Goal: Task Accomplishment & Management: Complete application form

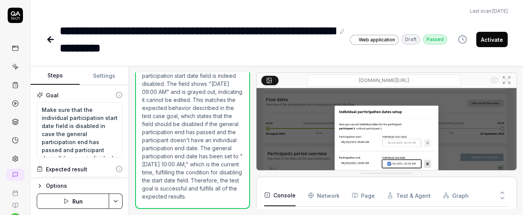
click at [13, 64] on icon at bounding box center [15, 66] width 7 height 7
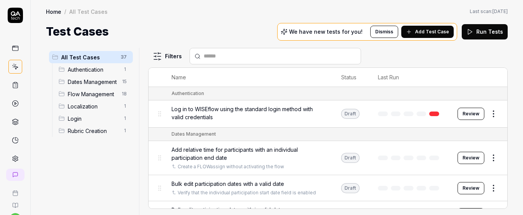
click at [76, 85] on span "Dates Management" at bounding box center [93, 82] width 50 height 8
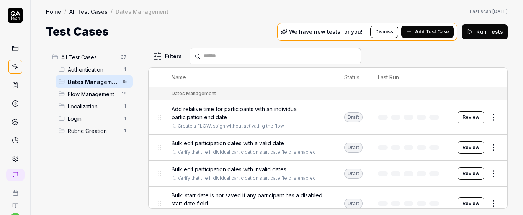
click at [306, 140] on div "Bulk edit participation dates with a valid date" at bounding box center [250, 143] width 157 height 8
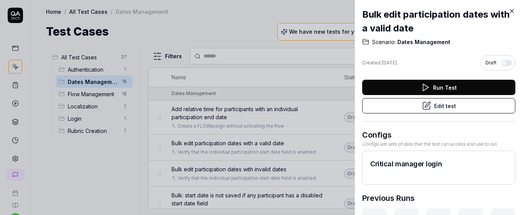
click at [407, 113] on div "Run Test Edit test" at bounding box center [438, 101] width 153 height 42
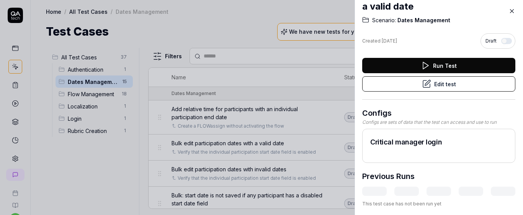
click at [409, 78] on button "Edit test" at bounding box center [438, 83] width 153 height 15
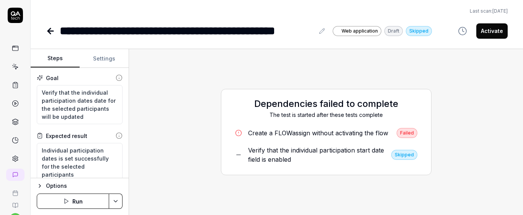
click at [66, 202] on icon "button" at bounding box center [66, 201] width 6 height 6
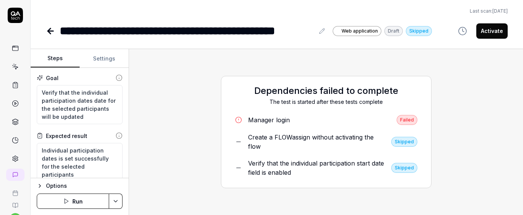
type textarea "*"
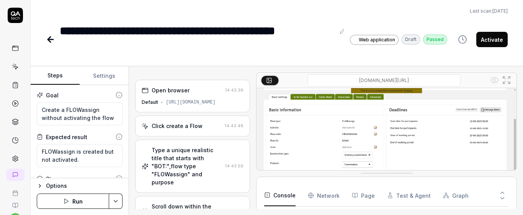
click at [17, 70] on link at bounding box center [15, 67] width 14 height 14
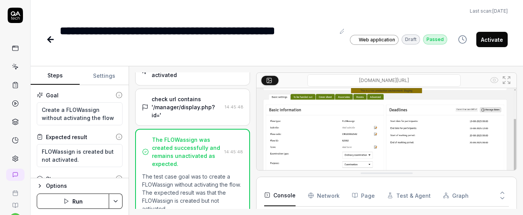
type textarea "*"
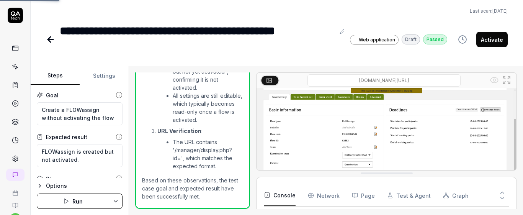
scroll to position [103, 0]
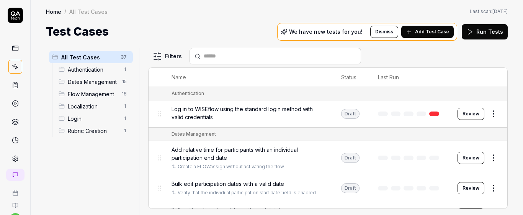
click at [97, 83] on span "Dates Management" at bounding box center [93, 82] width 50 height 8
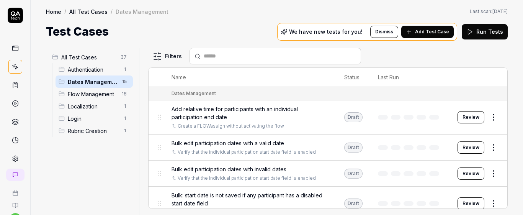
click at [421, 33] on span "Add Test Case" at bounding box center [432, 31] width 34 height 7
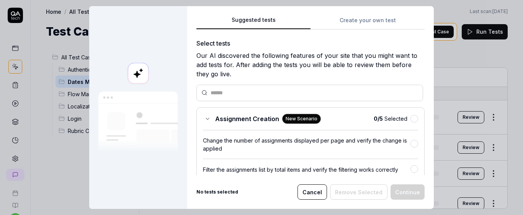
click at [364, 15] on div "Suggested tests Create your own test Select tests Our AI discovered the followi…" at bounding box center [310, 107] width 247 height 203
click at [360, 24] on button "Create your own test" at bounding box center [368, 23] width 114 height 14
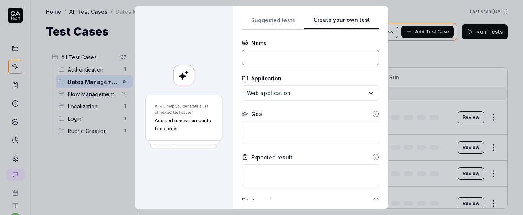
click at [272, 61] on input at bounding box center [310, 57] width 137 height 15
type input "Reset individual dates to the original dates"
click at [307, 134] on textarea at bounding box center [310, 132] width 137 height 23
click at [269, 59] on input "Reset individual dates to the original dates" at bounding box center [310, 57] width 137 height 15
type textarea "**********"
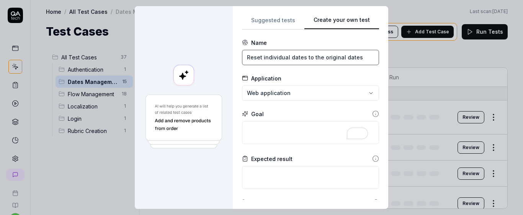
click at [269, 59] on input "Reset individual dates to the original dates" at bounding box center [310, 57] width 137 height 15
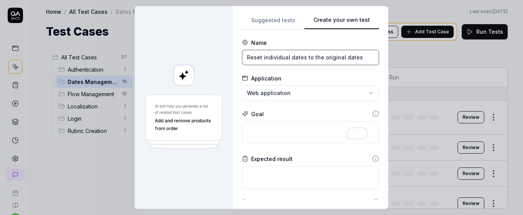
click at [269, 59] on input "Reset individual dates to the original dates" at bounding box center [310, 57] width 137 height 15
click at [277, 129] on textarea "To enrich screen reader interactions, please activate Accessibility in Grammarl…" at bounding box center [310, 132] width 137 height 23
paste textarea "Reset individual dates to the original dates"
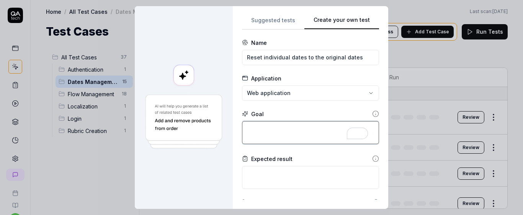
type textarea "*"
type textarea "Reset individual dates to the original dates"
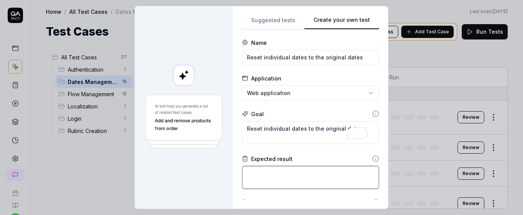
click at [290, 172] on textarea at bounding box center [310, 177] width 137 height 23
type textarea "*"
type textarea "I"
type textarea "*"
type textarea "IN"
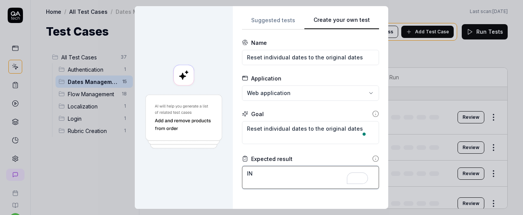
type textarea "*"
type textarea "I"
type textarea "*"
type textarea "U"
type textarea "*"
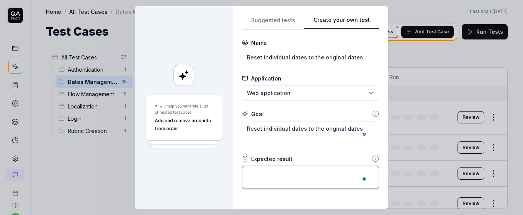
type textarea "I"
type textarea "*"
type textarea "In"
type textarea "*"
type textarea "Ind"
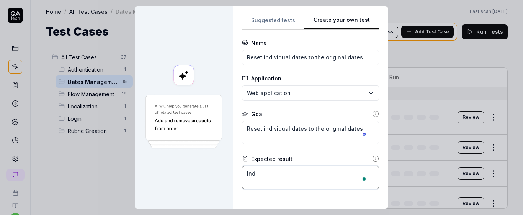
type textarea "*"
type textarea "Indi"
type textarea "*"
type textarea "Indiv"
type textarea "*"
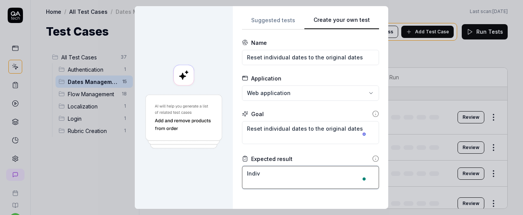
type textarea "Indivi"
type textarea "*"
type textarea "Individ"
type textarea "*"
type textarea "Individu"
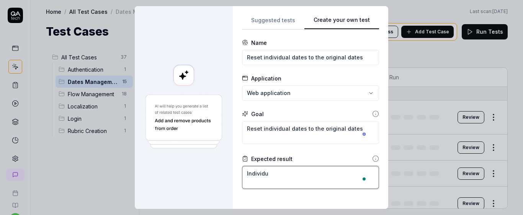
type textarea "*"
type textarea "Individua"
type textarea "*"
type textarea "Individual"
type textarea "*"
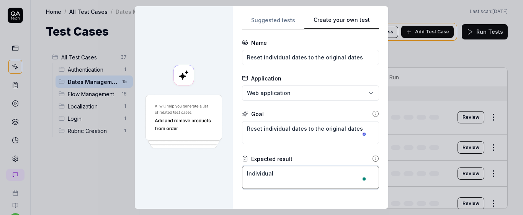
type textarea "Individual"
type textarea "*"
type textarea "Individual d"
type textarea "*"
type textarea "Individual da"
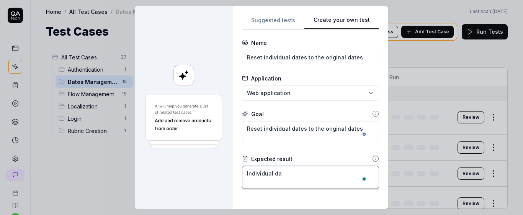
type textarea "*"
type textarea "Individual dat"
type textarea "*"
type textarea "Individual date"
type textarea "*"
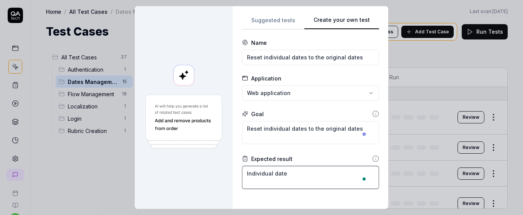
type textarea "Individual dates"
type textarea "*"
type textarea "Individual dates"
type textarea "*"
type textarea "Individual dates o"
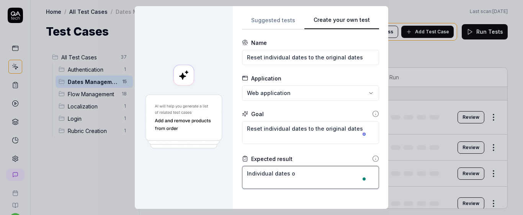
type textarea "*"
type textarea "Individual dates of"
type textarea "*"
type textarea "Individual dates of"
type textarea "*"
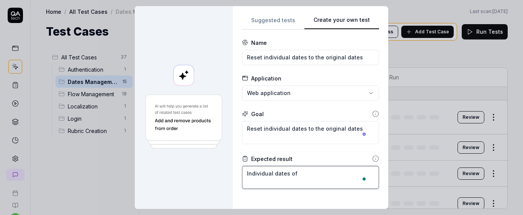
type textarea "Individual dates of p"
type textarea "*"
type textarea "Individual dates of pa"
type textarea "*"
type textarea "Individual dates of par"
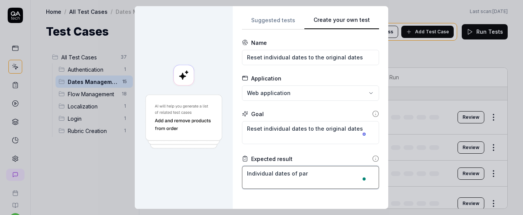
type textarea "*"
type textarea "Individual dates of part"
type textarea "*"
type textarea "Individual dates of parti"
type textarea "*"
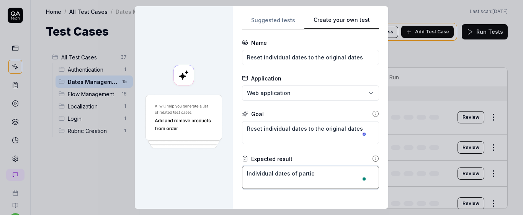
type textarea "Individual dates of partici"
type textarea "*"
type textarea "Individual dates of particip"
type textarea "*"
type textarea "Individual dates of participa"
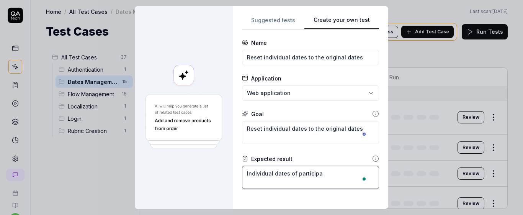
type textarea "*"
type textarea "Individual dates of participan"
type textarea "*"
type textarea "Individual dates of participant"
type textarea "*"
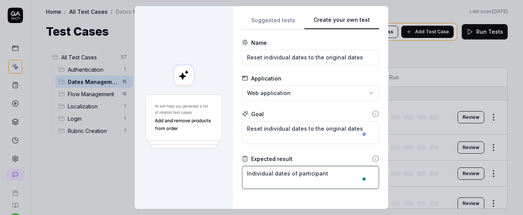
type textarea "Individual dates of participants"
type textarea "*"
type textarea "Individual dates of participants"
type textarea "*"
type textarea "Individual dates of participants i"
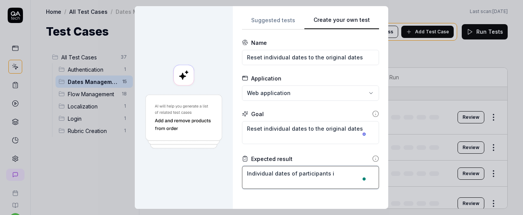
type textarea "*"
type textarea "Individual dates of participants is"
type textarea "*"
type textarea "Individual dates of participants is"
type textarea "*"
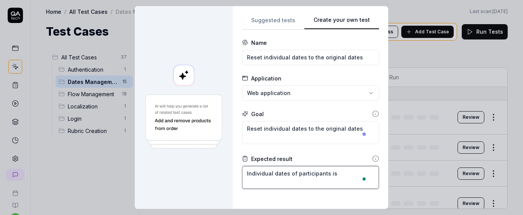
type textarea "Individual dates of participants is r"
type textarea "*"
type textarea "Individual dates of participants is re"
type textarea "*"
type textarea "Individual dates of participants is res"
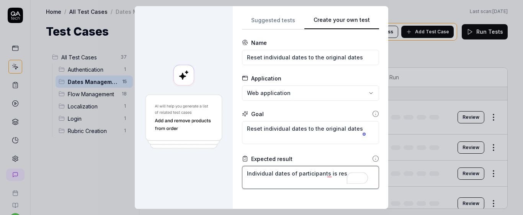
type textarea "*"
type textarea "Individual dates of participants is re"
type textarea "*"
type textarea "Individual dates of participants is r"
type textarea "*"
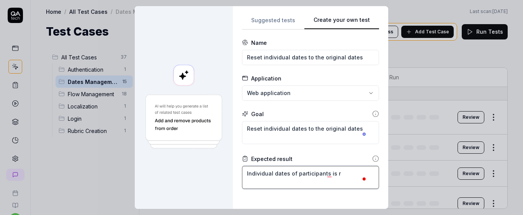
type textarea "Individual dates of participants is"
type textarea "*"
type textarea "Individual dates of participants is"
type textarea "*"
type textarea "Individual dates of participants i"
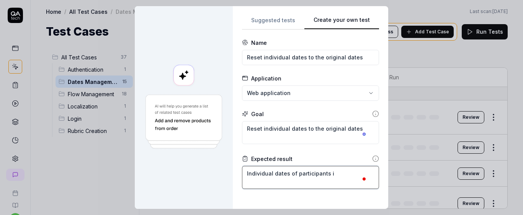
type textarea "*"
type textarea "Individual dates of participants"
type textarea "*"
type textarea "Individual dates of participants"
type textarea "*"
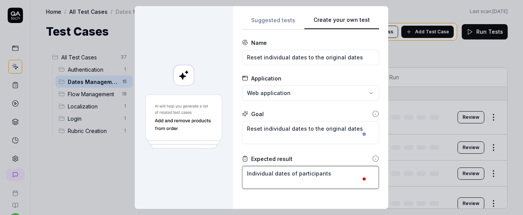
type textarea "Individual dates of participant"
type textarea "*"
type textarea "Individual dates of participan"
type textarea "*"
type textarea "Individual dates of participa"
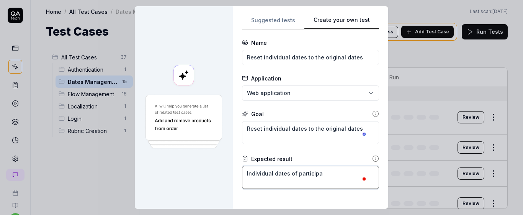
type textarea "*"
type textarea "Individual dates of particip"
type textarea "*"
type textarea "Individual dates of partici"
type textarea "*"
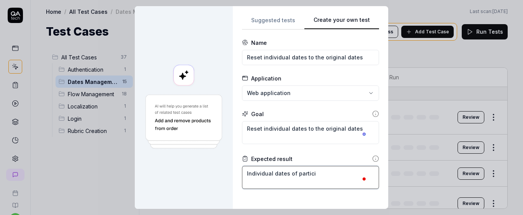
type textarea "Individual dates of partic"
type textarea "*"
type textarea "Individual dates of parti"
type textarea "*"
type textarea "Individual dates of part"
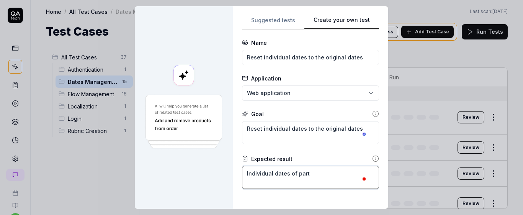
type textarea "*"
type textarea "Individual dates of par"
type textarea "*"
type textarea "Individual dates of pa"
type textarea "*"
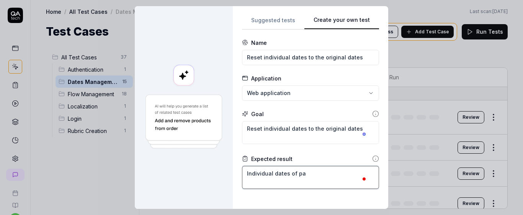
type textarea "Individual dates of p"
type textarea "*"
type textarea "Individual dates of"
type textarea "*"
type textarea "Individual dates of"
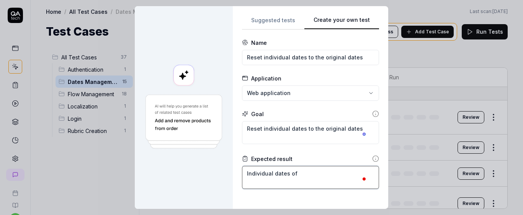
type textarea "*"
type textarea "Individual dates o"
type textarea "*"
type textarea "Individual dates"
type textarea "*"
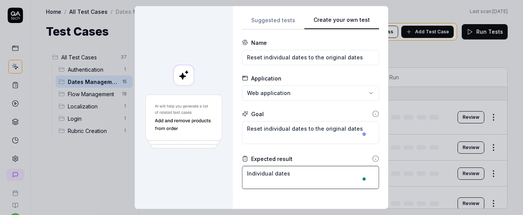
type textarea "Individual dates"
type textarea "*"
type textarea "Individual date"
type textarea "*"
type textarea "Individual dat"
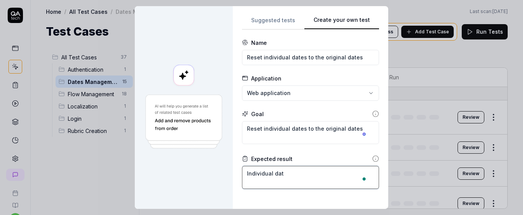
type textarea "*"
type textarea "Individual da"
type textarea "*"
type textarea "Individual d"
type textarea "*"
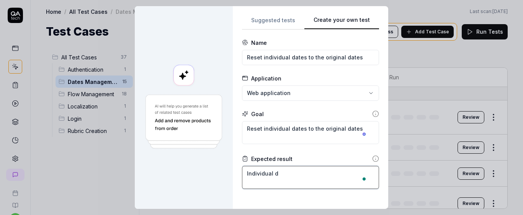
type textarea "Individual"
type textarea "*"
type textarea "Individual"
type textarea "*"
type textarea "Individua"
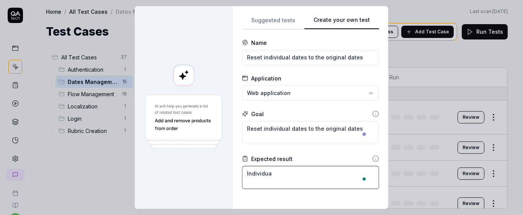
type textarea "*"
type textarea "Individu"
type textarea "*"
type textarea "Individ"
type textarea "*"
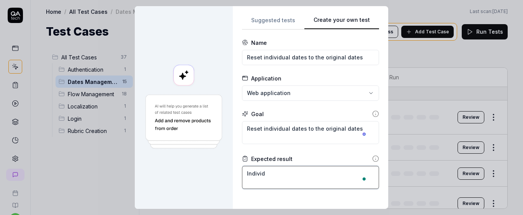
type textarea "Indivi"
type textarea "*"
type textarea "Indiv"
type textarea "*"
type textarea "Indi"
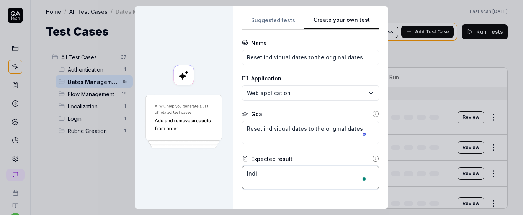
type textarea "*"
type textarea "Ind"
type textarea "*"
type textarea "In"
type textarea "*"
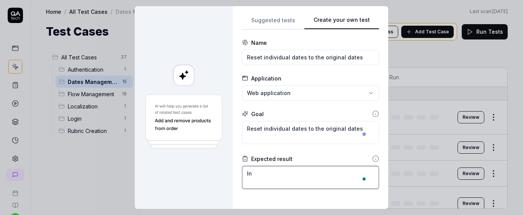
type textarea "I"
type textarea "*"
type textarea "I"
type textarea "*"
type textarea "In"
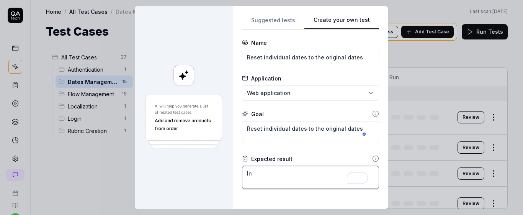
type textarea "*"
type textarea "Ind"
type textarea "*"
type textarea "Indi"
type textarea "*"
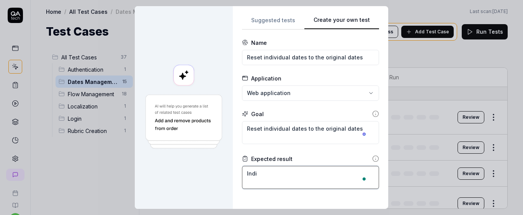
type textarea "Indiv"
type textarea "*"
type textarea "Indivi"
type textarea "*"
type textarea "Individ"
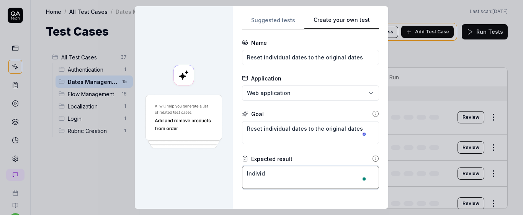
type textarea "*"
type textarea "Individu"
type textarea "*"
type textarea "Individua"
type textarea "*"
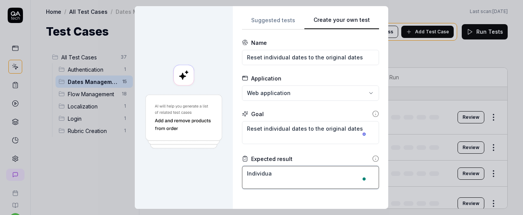
type textarea "Individual"
type textarea "*"
type textarea "Individual"
type textarea "*"
type textarea "Individual d"
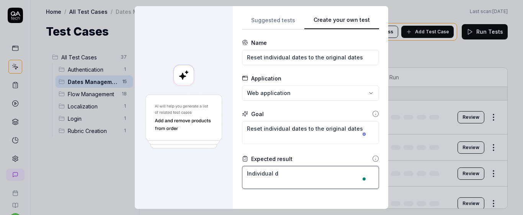
type textarea "*"
type textarea "Individual da"
type textarea "*"
type textarea "Individual dat"
type textarea "*"
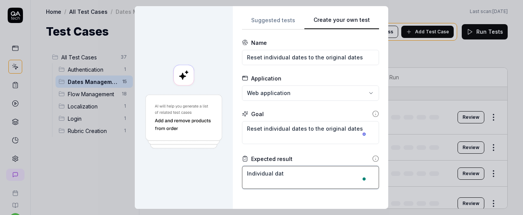
type textarea "Individual date"
type textarea "*"
type textarea "Individual dates"
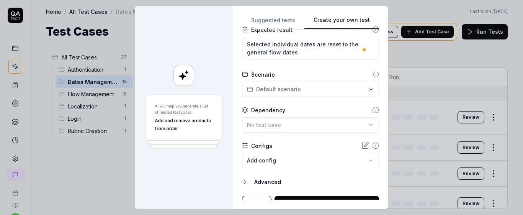
scroll to position [136, 0]
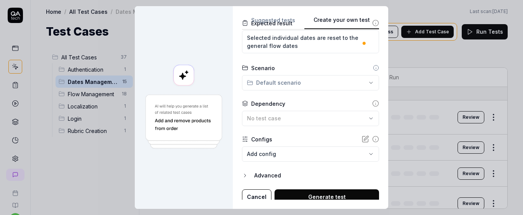
click at [293, 88] on div "**********" at bounding box center [261, 107] width 523 height 215
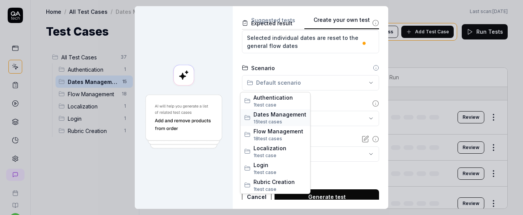
click at [274, 118] on span "15 test case s" at bounding box center [280, 121] width 53 height 7
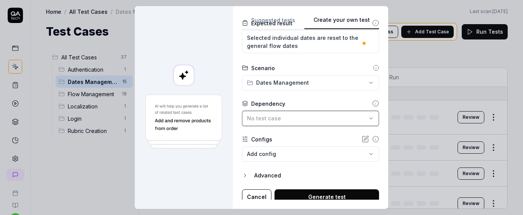
click at [302, 118] on div "No test case" at bounding box center [307, 118] width 120 height 8
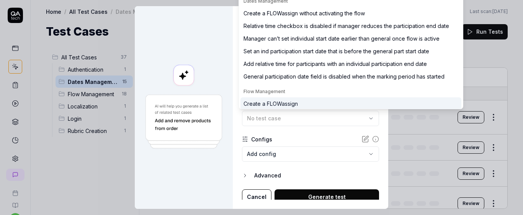
click at [308, 104] on div "Create a FLOWassign" at bounding box center [351, 103] width 221 height 13
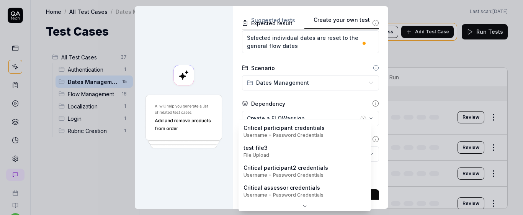
click at [291, 157] on body "s U Home / All Test Cases / Dates Management Home / All Test Cases / Dates Mana…" at bounding box center [261, 107] width 523 height 215
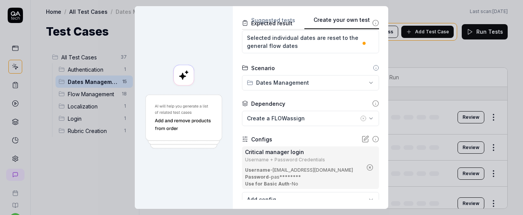
scroll to position [186, 0]
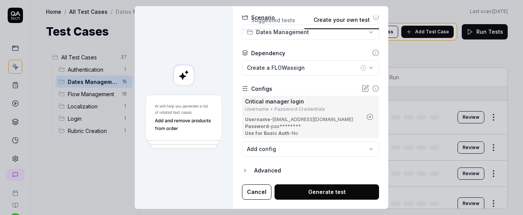
click at [331, 195] on button "Generate test" at bounding box center [327, 191] width 105 height 15
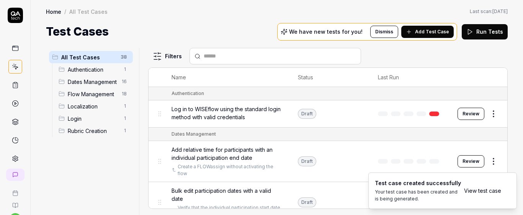
click at [480, 190] on link "View test case" at bounding box center [482, 191] width 37 height 8
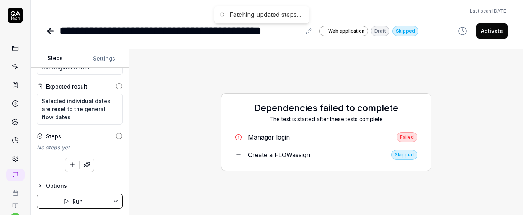
scroll to position [33, 0]
click at [70, 165] on icon "button" at bounding box center [72, 165] width 4 height 0
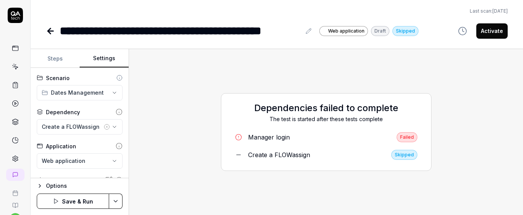
click at [103, 51] on button "Settings" at bounding box center [104, 58] width 49 height 18
click at [104, 126] on icon "button" at bounding box center [107, 127] width 6 height 6
click at [102, 126] on div "No test case" at bounding box center [76, 127] width 68 height 8
click at [55, 59] on button "Steps" at bounding box center [55, 58] width 49 height 18
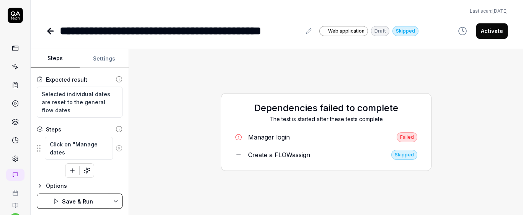
scroll to position [46, 0]
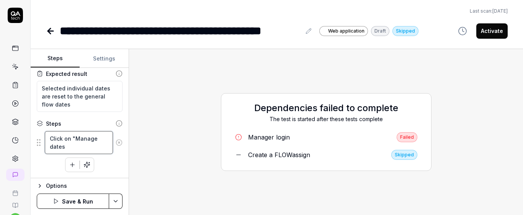
click at [69, 150] on textarea "Click on "Manage dates" at bounding box center [79, 142] width 68 height 23
click at [111, 173] on div "Goal Reset individual dates to the original dates Expected result Selected indi…" at bounding box center [80, 123] width 98 height 110
click at [75, 168] on button "button" at bounding box center [73, 165] width 14 height 14
click at [121, 161] on div "Goal Reset individual dates to the original dates Expected result Selected indi…" at bounding box center [80, 123] width 98 height 110
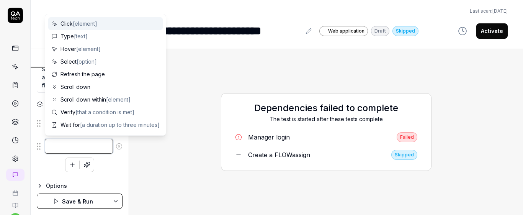
click at [95, 146] on textarea at bounding box center [79, 146] width 68 height 15
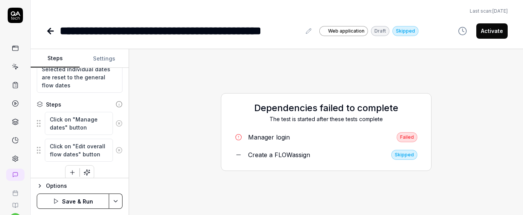
click at [105, 167] on div "Click on "Manage dates" button Click on "Edit overall flow dates" button To pic…" at bounding box center [80, 145] width 86 height 68
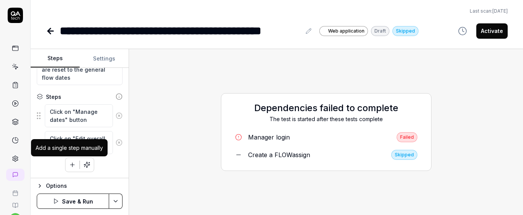
click at [69, 164] on icon "button" at bounding box center [72, 164] width 7 height 7
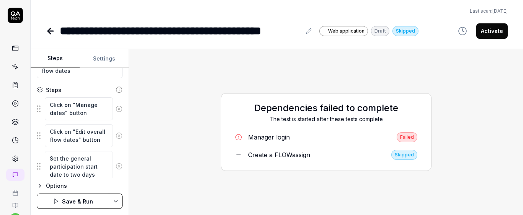
scroll to position [88, 0]
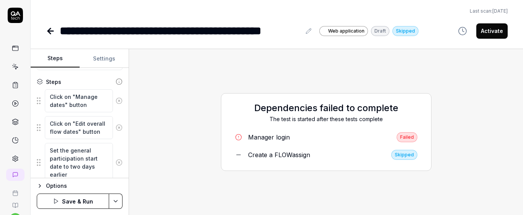
click at [117, 144] on div "Goal Reset individual dates to the original dates Expected result Selected indi…" at bounding box center [80, 123] width 98 height 110
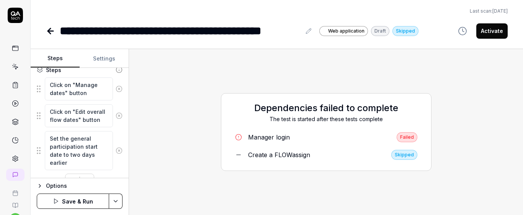
scroll to position [116, 0]
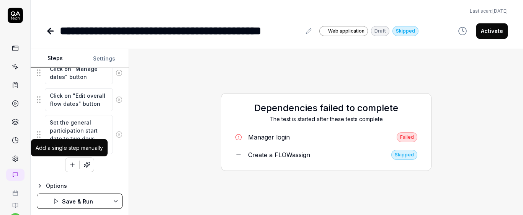
click at [62, 161] on div "Click on "Manage dates" button Click on "Edit overall flow dates" button Set th…" at bounding box center [80, 116] width 86 height 111
click at [70, 165] on icon "button" at bounding box center [72, 165] width 4 height 0
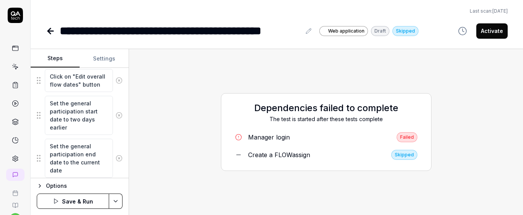
scroll to position [159, 0]
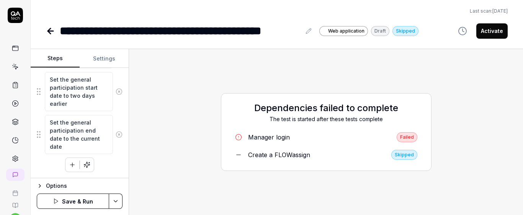
click at [72, 168] on button "button" at bounding box center [73, 165] width 14 height 14
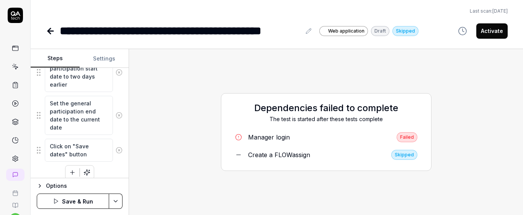
click at [121, 134] on div "Goal Reset individual dates to the original dates Expected result Selected indi…" at bounding box center [80, 123] width 98 height 110
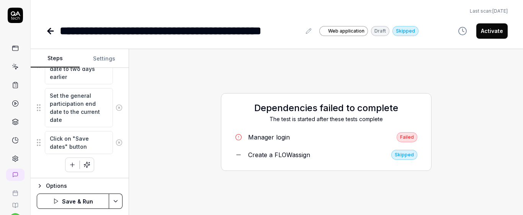
click at [71, 167] on icon "button" at bounding box center [72, 164] width 7 height 7
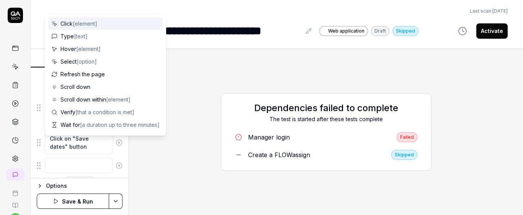
scroll to position [205, 0]
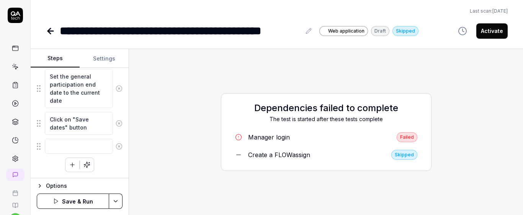
click at [148, 152] on div "Dependencies failed to complete The test is started after these tests complete …" at bounding box center [326, 132] width 382 height 154
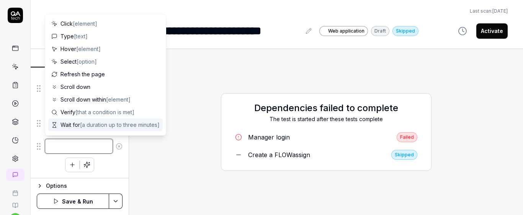
click at [87, 143] on textarea at bounding box center [79, 146] width 68 height 15
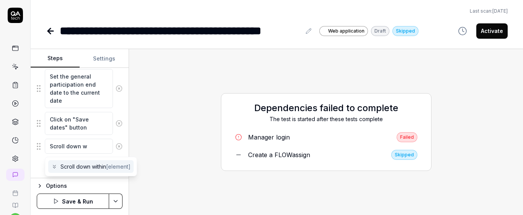
click at [98, 170] on div "Scroll down within [element]" at bounding box center [90, 166] width 85 height 13
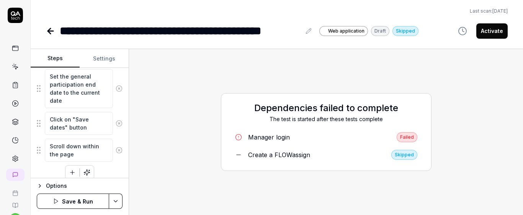
click at [111, 170] on div "Click on "Manage dates" button Click on "Edit overall flow dates" button Set th…" at bounding box center [80, 76] width 86 height 208
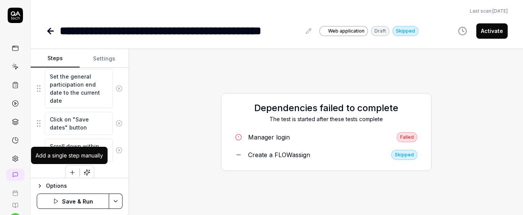
click at [71, 175] on icon "button" at bounding box center [72, 172] width 7 height 7
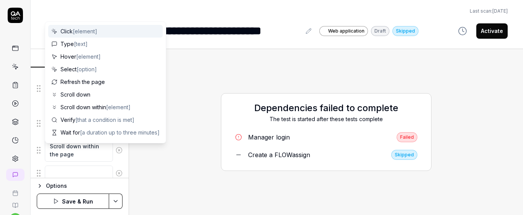
scroll to position [224, 0]
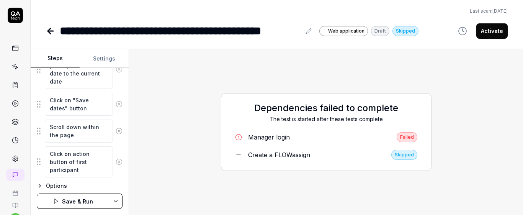
click at [111, 150] on div "Click on action button of first participant" at bounding box center [80, 162] width 86 height 32
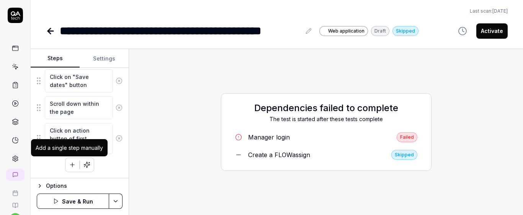
click at [69, 167] on icon "button" at bounding box center [72, 164] width 7 height 7
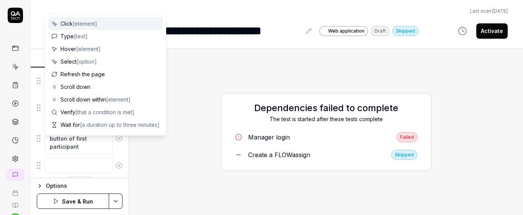
scroll to position [266, 0]
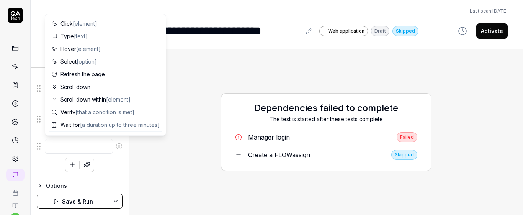
click at [106, 164] on div "Click on "Manage dates" button Click on "Edit overall flow dates" button Set th…" at bounding box center [80, 41] width 86 height 262
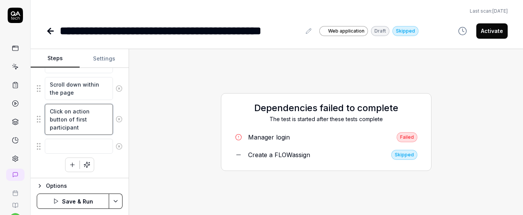
click at [74, 112] on textarea "Click on action button of first participant" at bounding box center [79, 119] width 68 height 31
click at [95, 114] on textarea "Click on "Action button of first participant" at bounding box center [79, 119] width 68 height 31
click at [95, 129] on textarea "Click on "Action"button of first participant" at bounding box center [79, 119] width 68 height 31
click at [71, 121] on textarea "Click on "Action"button of first participant" at bounding box center [79, 119] width 68 height 31
click at [82, 127] on textarea "Click on "Action" button of first participant" at bounding box center [79, 119] width 68 height 31
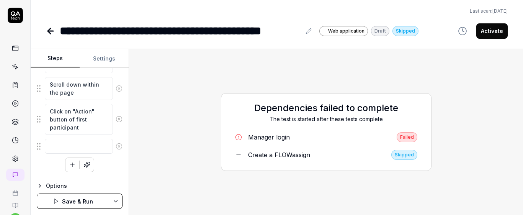
click at [117, 136] on div "Goal Reset individual dates to the original dates Expected result Selected indi…" at bounding box center [80, 123] width 98 height 110
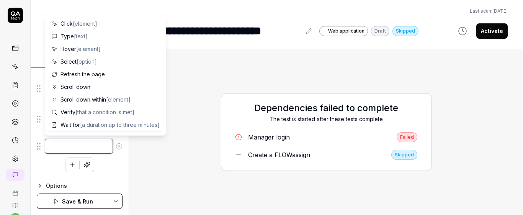
click at [63, 141] on textarea at bounding box center [79, 146] width 68 height 15
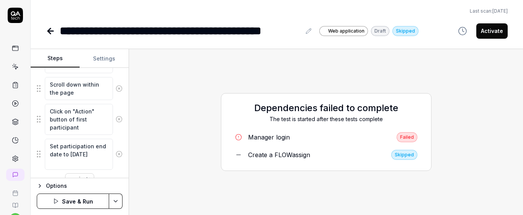
click at [111, 181] on div "Options Save & Run" at bounding box center [80, 196] width 98 height 37
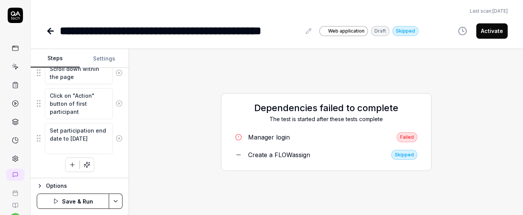
click at [69, 164] on icon "button" at bounding box center [72, 164] width 7 height 7
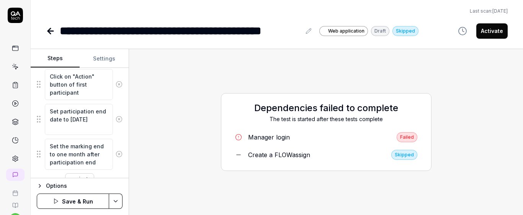
click at [98, 156] on textarea "Set the marking end to one month after participation end" at bounding box center [79, 154] width 68 height 31
click at [117, 172] on div "Set the marking end to one month after individual participation end" at bounding box center [80, 158] width 86 height 40
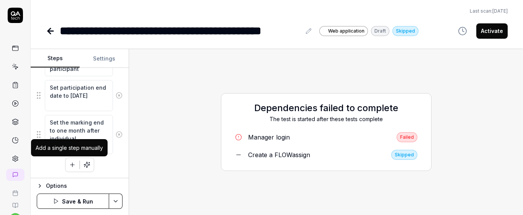
click at [72, 168] on icon "button" at bounding box center [72, 164] width 7 height 7
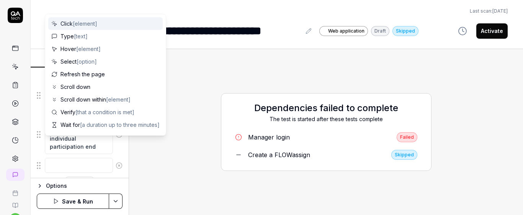
scroll to position [344, 0]
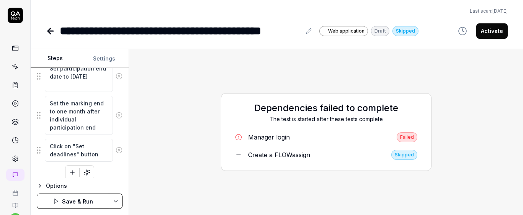
click at [110, 160] on div "Click on "Set deadlines" button" at bounding box center [80, 150] width 86 height 24
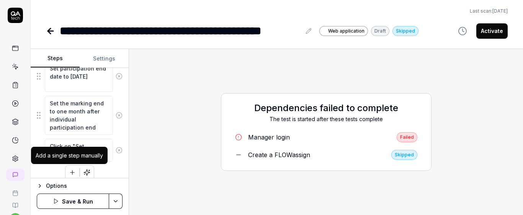
click at [72, 172] on icon "button" at bounding box center [72, 172] width 0 height 4
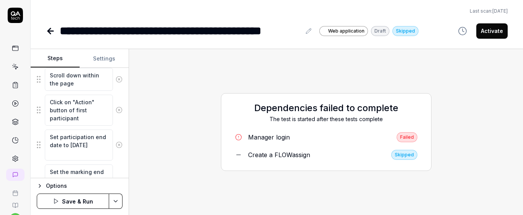
scroll to position [281, 0]
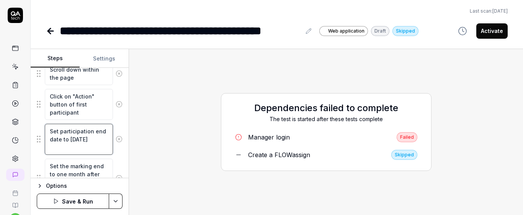
drag, startPoint x: 51, startPoint y: 131, endPoint x: 98, endPoint y: 152, distance: 52.6
click at [98, 152] on textarea "Set participation end date to two days later" at bounding box center [79, 139] width 68 height 31
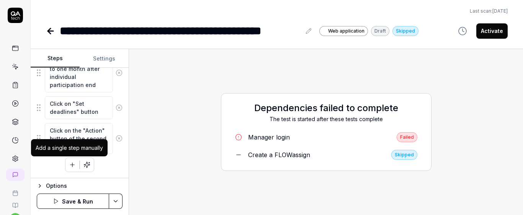
click at [69, 167] on icon "button" at bounding box center [72, 164] width 7 height 7
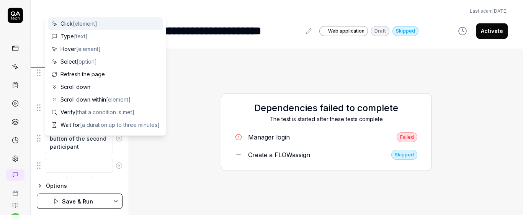
scroll to position [406, 0]
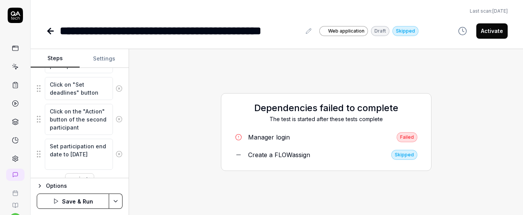
click at [120, 141] on div "Goal Reset individual dates to the original dates Expected result Selected indi…" at bounding box center [80, 123] width 98 height 110
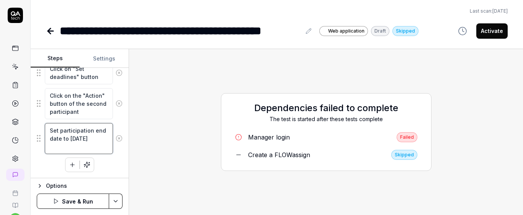
drag, startPoint x: 48, startPoint y: 128, endPoint x: 113, endPoint y: 150, distance: 68.2
click at [116, 152] on div "Set participation end date to seven days later" at bounding box center [80, 139] width 86 height 32
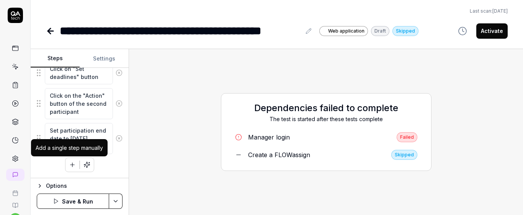
click at [70, 168] on icon "button" at bounding box center [72, 164] width 7 height 7
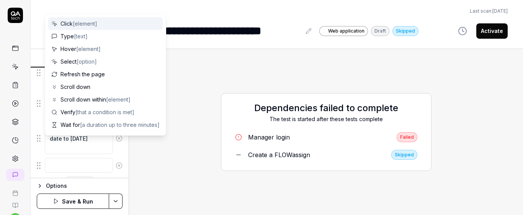
scroll to position [441, 0]
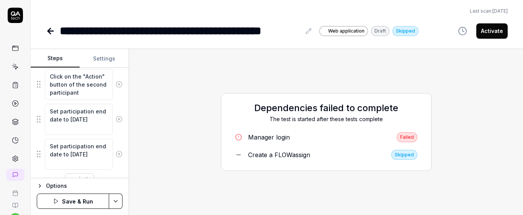
click at [72, 155] on textarea "Set participation end date to seven days later" at bounding box center [79, 154] width 68 height 31
click at [100, 153] on textarea "Set the marking end to seven days later" at bounding box center [79, 150] width 68 height 23
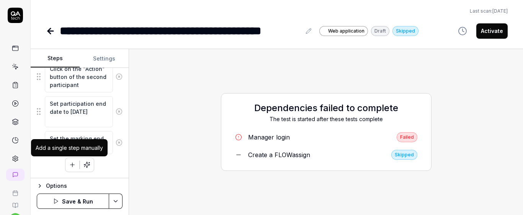
click at [69, 165] on icon "button" at bounding box center [72, 164] width 7 height 7
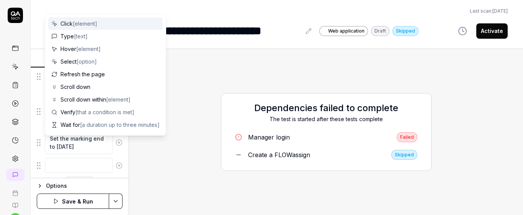
scroll to position [467, 0]
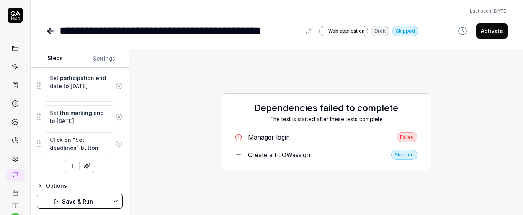
scroll to position [475, 0]
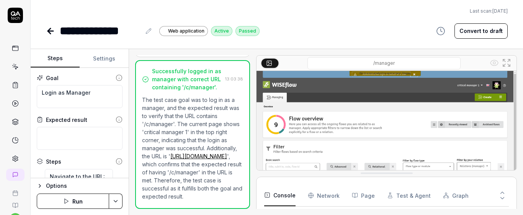
scroll to position [165, 0]
type textarea "*"
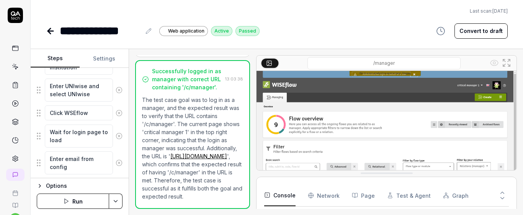
scroll to position [276, 0]
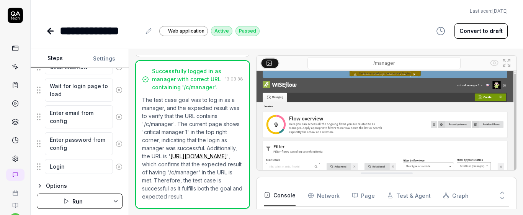
click at [97, 200] on button "Run" at bounding box center [73, 200] width 72 height 15
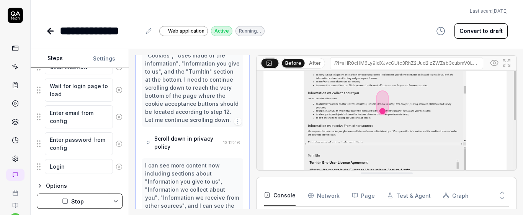
scroll to position [60, 0]
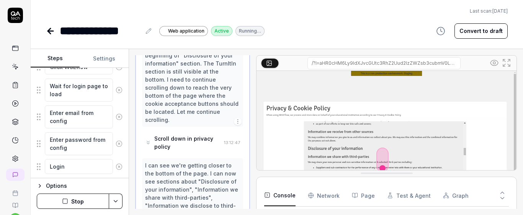
drag, startPoint x: 512, startPoint y: 103, endPoint x: 505, endPoint y: 150, distance: 47.3
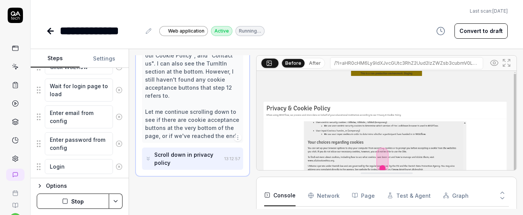
scroll to position [182, 0]
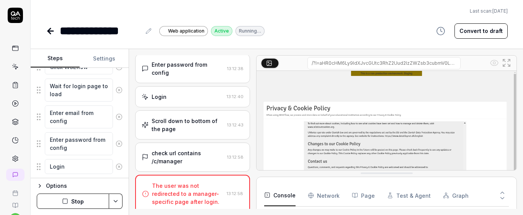
type textarea "*"
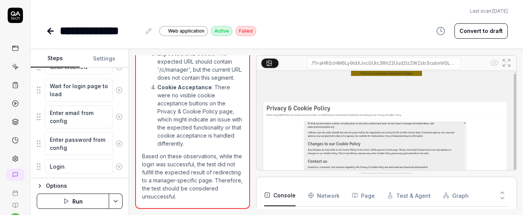
scroll to position [521, 0]
drag, startPoint x: 162, startPoint y: 90, endPoint x: 207, endPoint y: 91, distance: 45.2
type textarea "**********"
click at [207, 91] on p "Cookie Acceptance : There were no visible cookie acceptance buttons on the Priv…" at bounding box center [200, 115] width 86 height 64
drag, startPoint x: 167, startPoint y: 113, endPoint x: 180, endPoint y: 113, distance: 13.8
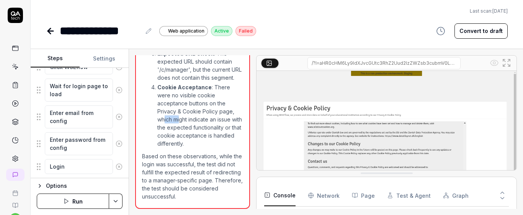
click at [180, 113] on p "Cookie Acceptance : There were no visible cookie acceptance buttons on the Priv…" at bounding box center [200, 115] width 86 height 64
click at [192, 107] on p "Cookie Acceptance : There were no visible cookie acceptance buttons on the Priv…" at bounding box center [200, 115] width 86 height 64
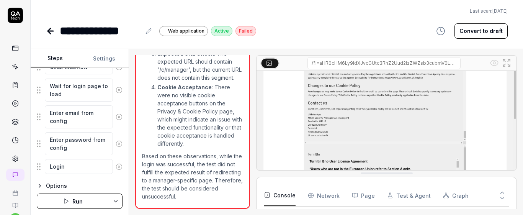
scroll to position [60, 0]
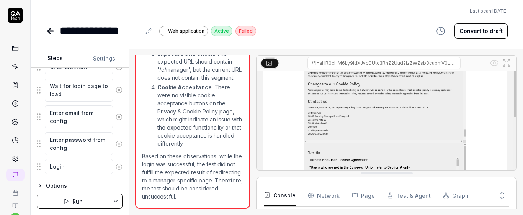
click at [510, 63] on icon at bounding box center [506, 62] width 9 height 9
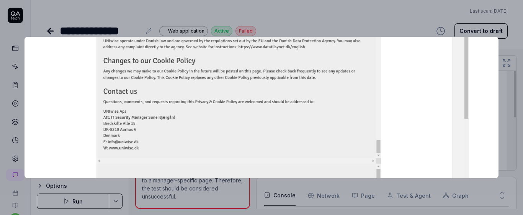
drag, startPoint x: 480, startPoint y: 93, endPoint x: 405, endPoint y: 69, distance: 78.5
click at [457, 40] on img at bounding box center [241, 75] width 456 height 285
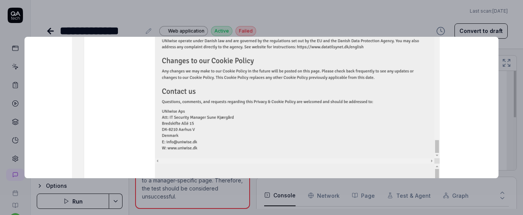
drag, startPoint x: 375, startPoint y: 107, endPoint x: 413, endPoint y: 16, distance: 97.9
click at [413, 16] on div at bounding box center [261, 107] width 523 height 215
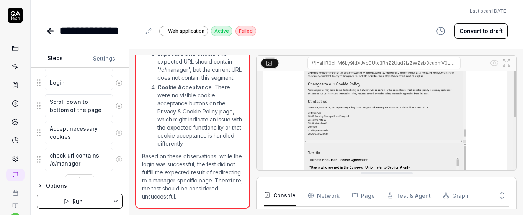
scroll to position [368, 0]
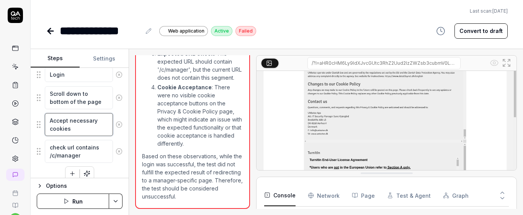
click at [48, 122] on textarea "Accept necessary cookies" at bounding box center [79, 124] width 68 height 23
type textarea "*"
type textarea "CAccept necessary cookies"
type textarea "*"
type textarea "ClAccept necessary cookies"
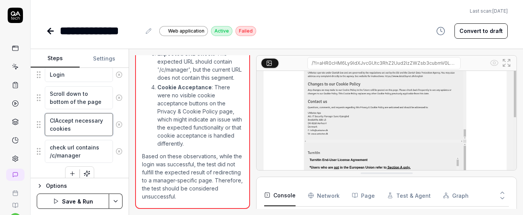
type textarea "*"
type textarea "CliAccept necessary cookies"
type textarea "*"
type textarea "ClicAccept necessary cookies"
type textarea "*"
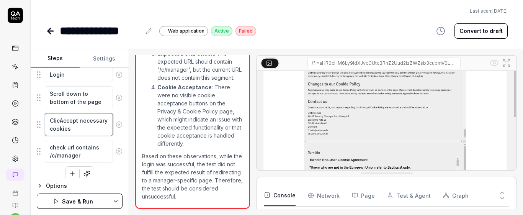
type textarea "ClickAccept necessary cookies"
type textarea "*"
type textarea "Click Accept necessary cookies"
type textarea "*"
type textarea "Click oAccept necessary cookies"
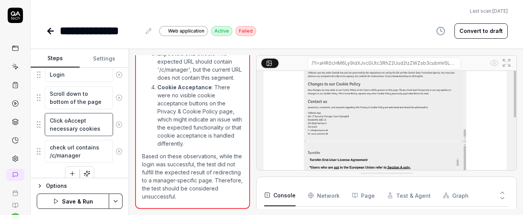
type textarea "*"
type textarea "Click onAccept necessary cookies"
type textarea "*"
type textarea "Click on Accept necessary cookies"
type textarea "*"
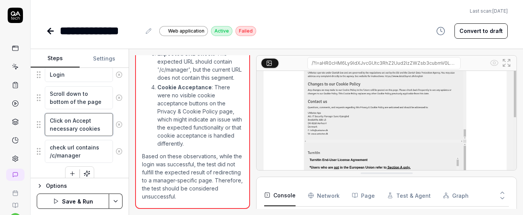
type textarea "Click on "Accept necessary cookies"
click at [101, 130] on textarea "Click on "Accept necessary cookies" at bounding box center [79, 124] width 68 height 23
type textarea "*"
type textarea "Click on "Accept necessary cookies""
type textarea "*"
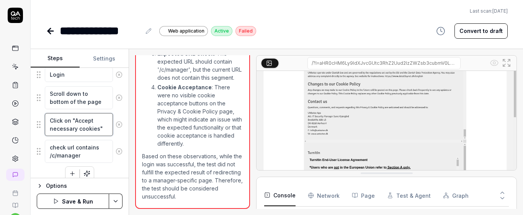
type textarea "Click on "Accept necessary cookies""
type textarea "*"
type textarea "Click on "Accept necessary cookies" b"
type textarea "*"
type textarea "Click on "Accept necessary cookies" bu"
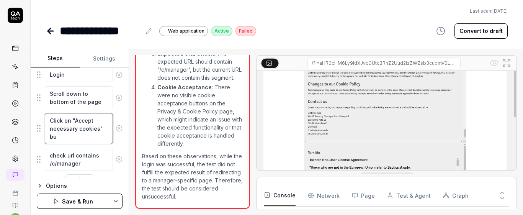
type textarea "*"
type textarea "Click on "Accept necessary cookies" but"
type textarea "*"
type textarea "Click on "Accept necessary cookies" butt"
type textarea "*"
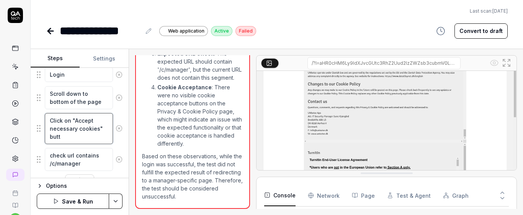
type textarea "Click on "Accept necessary cookies" butto"
type textarea "*"
type textarea "Click on "Accept necessary cookies" button"
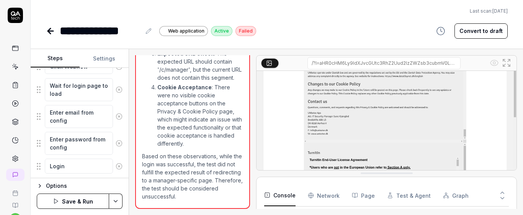
scroll to position [272, 0]
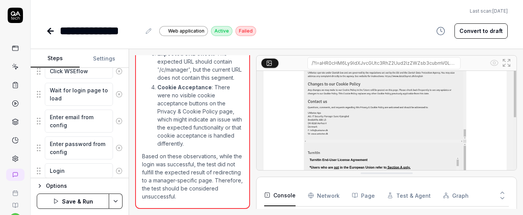
click at [75, 199] on button "Save & Run" at bounding box center [73, 200] width 72 height 15
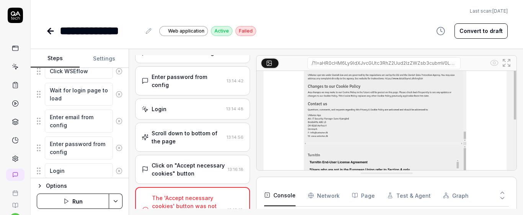
scroll to position [60, 0]
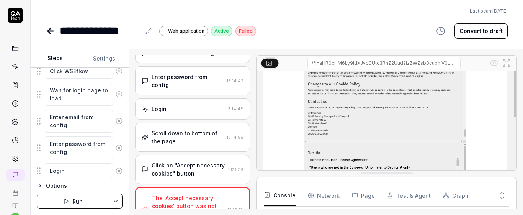
drag, startPoint x: 395, startPoint y: 175, endPoint x: 403, endPoint y: 204, distance: 29.7
drag, startPoint x: 443, startPoint y: 171, endPoint x: 364, endPoint y: 112, distance: 99.1
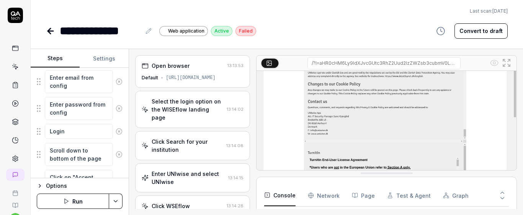
scroll to position [351, 0]
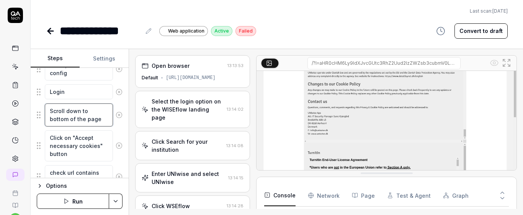
click at [88, 110] on textarea "Scroll down to bottom of the page" at bounding box center [79, 114] width 68 height 23
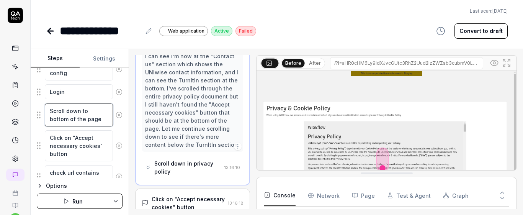
type textarea "*"
type textarea "Scroll down tobottom of the page"
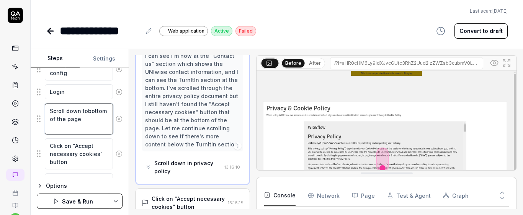
scroll to position [1939, 0]
type textarea "*"
type textarea "Scroll down tbottom of the page"
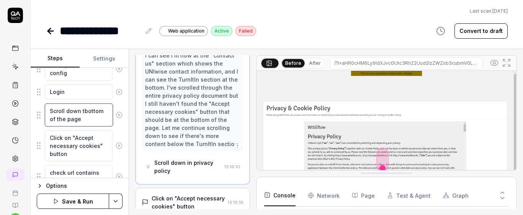
type textarea "*"
type textarea "Scroll down twbottom of the page"
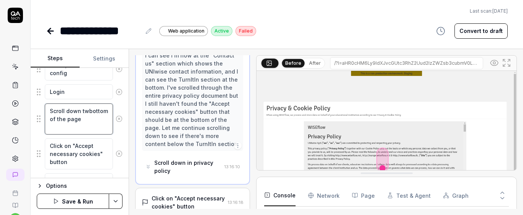
type textarea "*"
type textarea "Scroll down twibottom of the page"
type textarea "*"
type textarea "Scroll down twithbottom of the page"
type textarea "*"
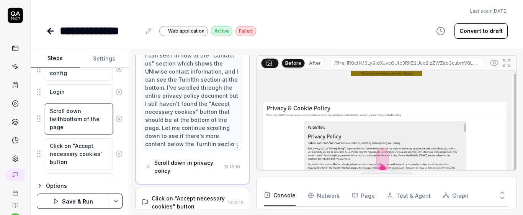
type textarea "Scroll down twithibottom of the page"
type textarea "*"
type textarea "Scroll down twithinbottom of the page"
type textarea "*"
type textarea "Scroll down twithin bottom of the page"
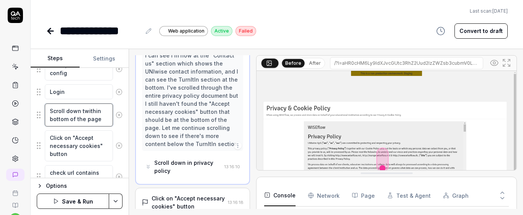
type textarea "*"
type textarea "Scroll down twithinbottom of the page"
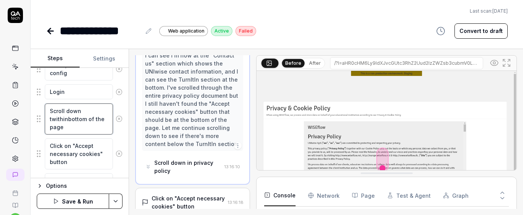
type textarea "*"
type textarea "Scroll down twithibottom of the page"
type textarea "*"
type textarea "Scroll down twithbottom of the page"
type textarea "*"
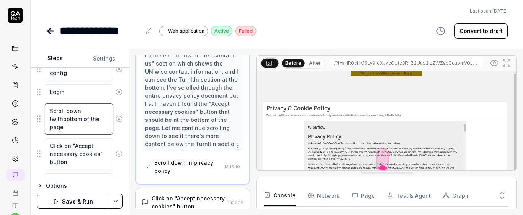
type textarea "Scroll down twitbottom of the page"
type textarea "*"
type textarea "Scroll down twibottom of the page"
type textarea "*"
type textarea "Scroll down twbottom of the page"
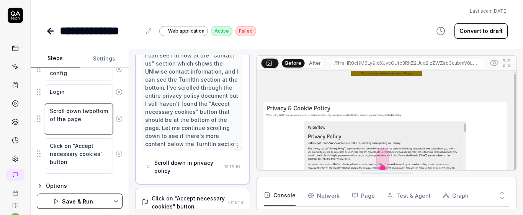
type textarea "*"
type textarea "Scroll down tbottom of the page"
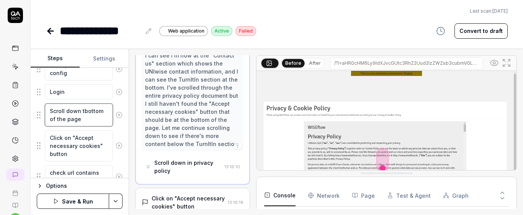
type textarea "*"
type textarea "Scroll down bottom of the page"
type textarea "*"
type textarea "Scroll down wbottom of the page"
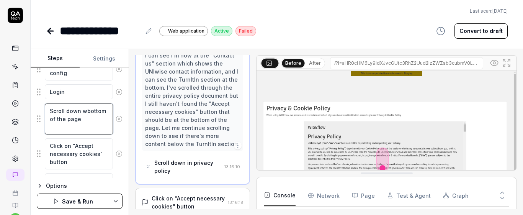
type textarea "*"
type textarea "Scroll down wibottom of the page"
type textarea "*"
type textarea "Scroll down witbottom of the page"
type textarea "*"
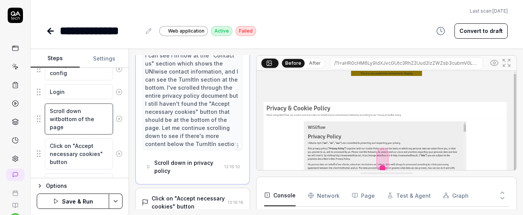
type textarea "Scroll down withbottom of the page"
type textarea "*"
type textarea "Scroll down withibottom of the page"
type textarea "*"
type textarea "Scroll down withinbottom of the page"
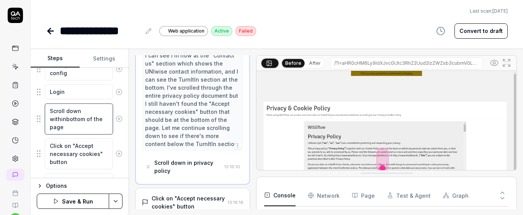
type textarea "*"
type textarea "Scroll down within bottom of the page"
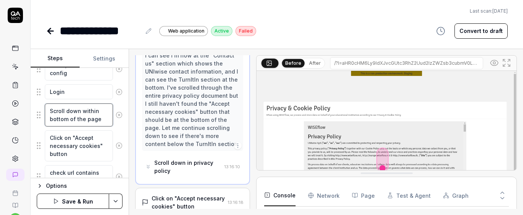
type textarea "*"
type textarea "Scroll down within tbottom of the page"
type textarea "*"
type textarea "Scroll down within thbottom of the page"
type textarea "*"
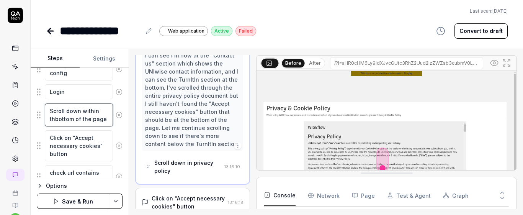
type textarea "Scroll down within thebottom of the page"
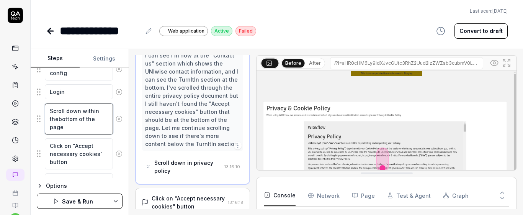
type textarea "*"
type textarea "Scroll down within the bottom of the page"
drag, startPoint x: 86, startPoint y: 121, endPoint x: 61, endPoint y: 120, distance: 24.9
click at [61, 120] on textarea "Scroll down within the bottom of the page" at bounding box center [79, 118] width 68 height 31
type textarea "*"
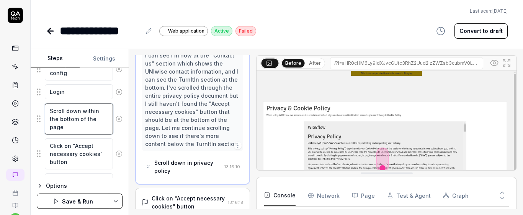
type textarea "Scroll down within the the page"
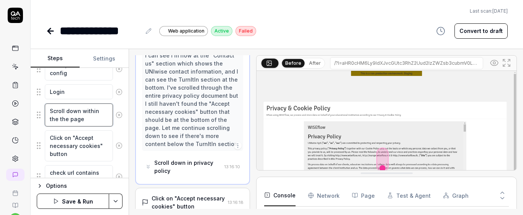
type textarea "*"
type textarea "Scroll down within thethe page"
type textarea "*"
type textarea "Scroll down within ththe page"
type textarea "*"
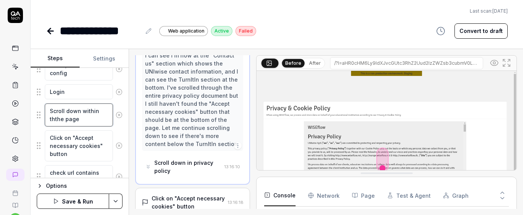
type textarea "Scroll down within tthe page"
type textarea "*"
type textarea "Scroll down within the page"
click at [91, 202] on button "Save & Run" at bounding box center [73, 200] width 72 height 15
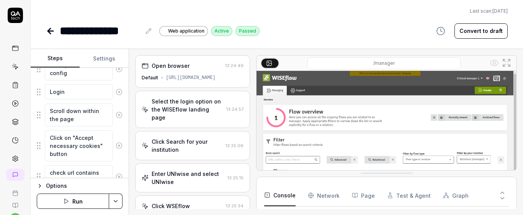
type textarea "*"
